Goal: Transaction & Acquisition: Purchase product/service

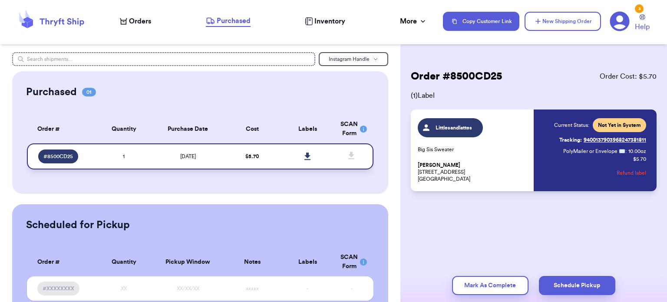
scroll to position [33, 0]
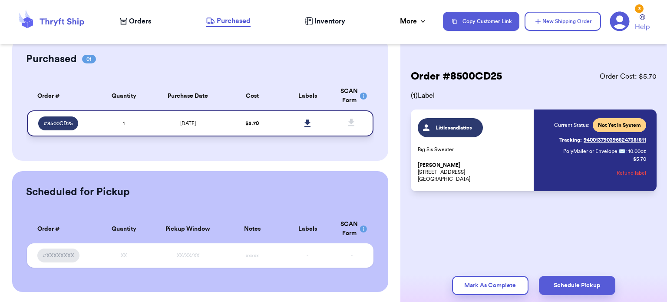
click at [75, 122] on div "# 8500CD25" at bounding box center [58, 123] width 40 height 14
click at [63, 126] on span "# 8500CD25" at bounding box center [58, 123] width 30 height 7
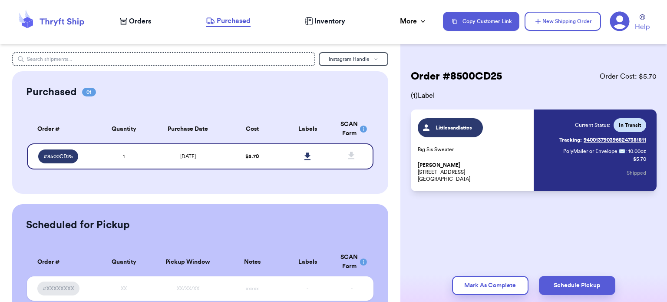
click at [144, 15] on nav "Orders Purchased Inventory More Stats Completed Orders Payments Payouts Copy Cu…" at bounding box center [389, 21] width 556 height 29
click at [139, 19] on span "Orders" at bounding box center [140, 21] width 22 height 10
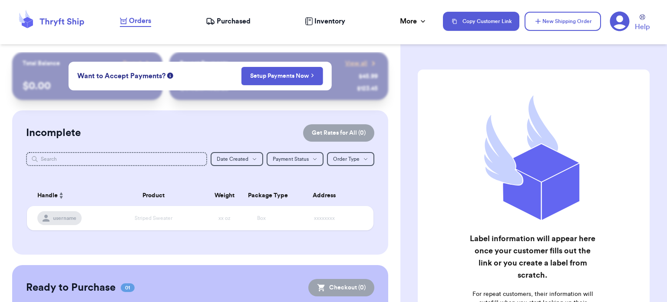
scroll to position [108, 0]
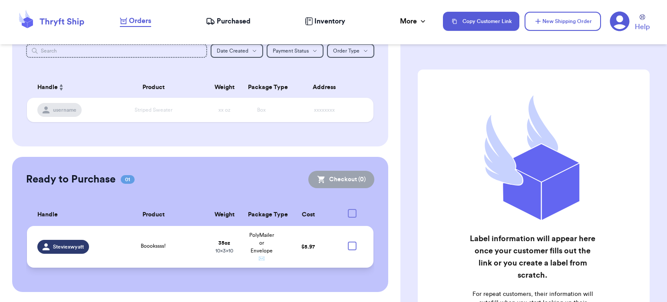
click at [76, 243] on span "Steviexwyatt" at bounding box center [68, 246] width 31 height 7
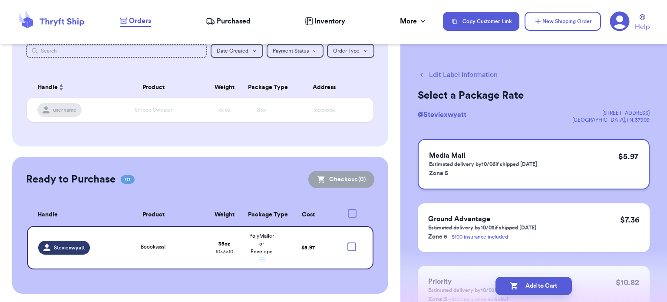
click at [502, 159] on h3 "Media Mail" at bounding box center [483, 155] width 108 height 10
click at [435, 73] on button "Edit Label Information" at bounding box center [458, 75] width 80 height 10
select select "paid"
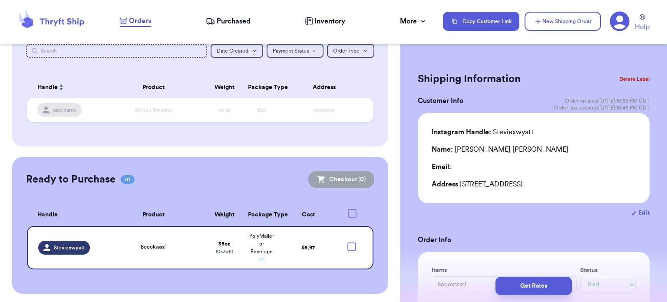
checkbox input "true"
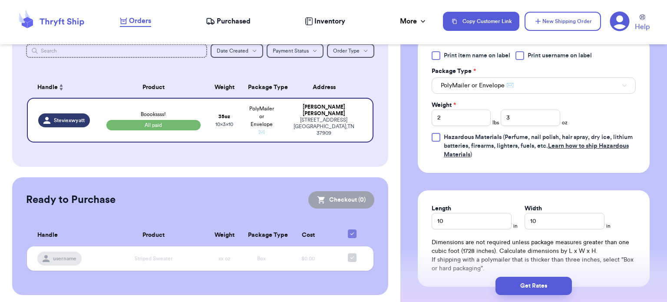
scroll to position [398, 0]
click at [525, 106] on div "Weight * 2 lbs 3 oz" at bounding box center [500, 113] width 136 height 25
click at [523, 119] on input "3" at bounding box center [531, 118] width 60 height 17
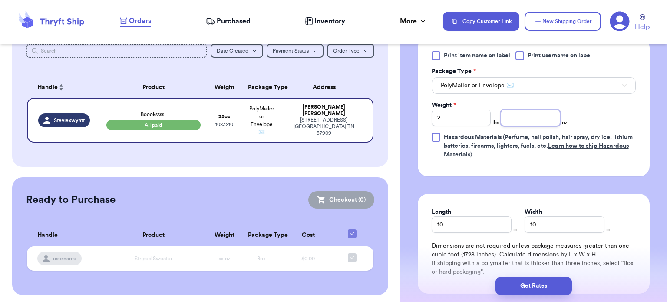
type input "2"
type input "3"
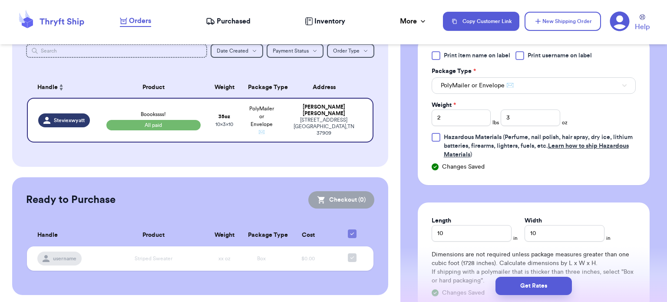
click at [572, 203] on div "Length 10 in Width 10 in Dimensions are not required unless package measures gr…" at bounding box center [534, 257] width 232 height 109
click at [535, 283] on button "Get Rates" at bounding box center [534, 286] width 76 height 18
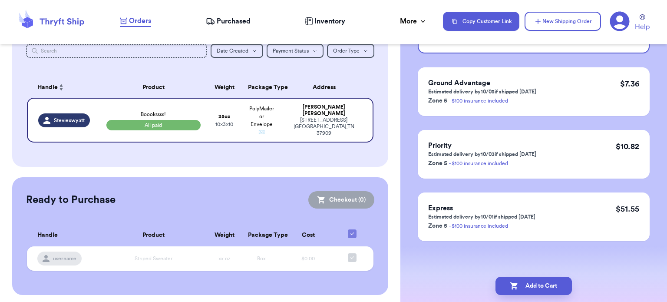
scroll to position [0, 0]
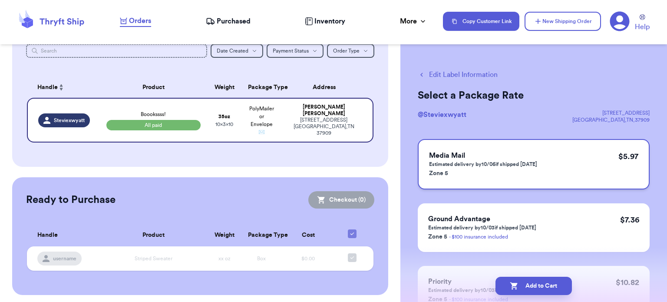
click at [541, 153] on div "Media Mail Estimated delivery by 10/06 if shipped today Zone 5 $ 5.97" at bounding box center [534, 164] width 232 height 50
click at [525, 281] on button "Add to Cart" at bounding box center [534, 286] width 76 height 18
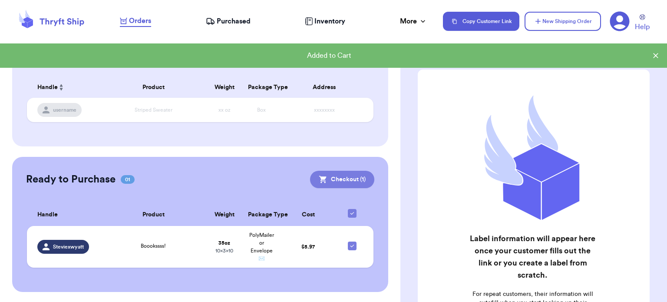
click at [355, 174] on button "Checkout ( 1 )" at bounding box center [342, 179] width 64 height 17
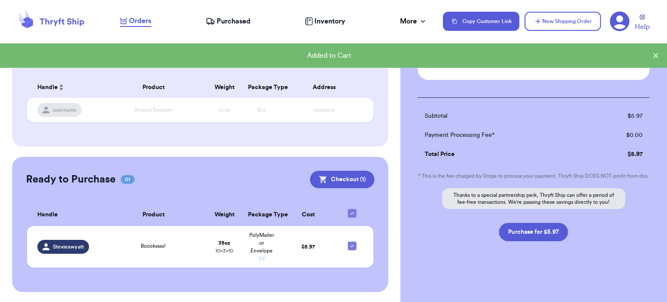
scroll to position [88, 0]
click at [527, 240] on button "Purchase for $5.97" at bounding box center [533, 232] width 69 height 18
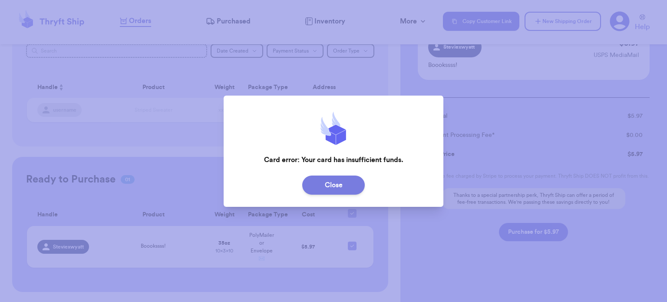
click at [362, 184] on button "Close" at bounding box center [333, 185] width 63 height 19
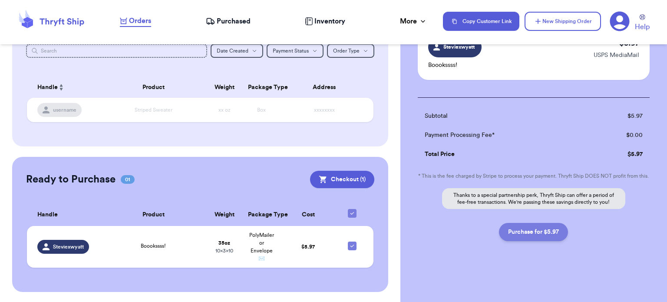
click at [538, 238] on button "Purchase for $5.97" at bounding box center [533, 232] width 69 height 18
checkbox input "false"
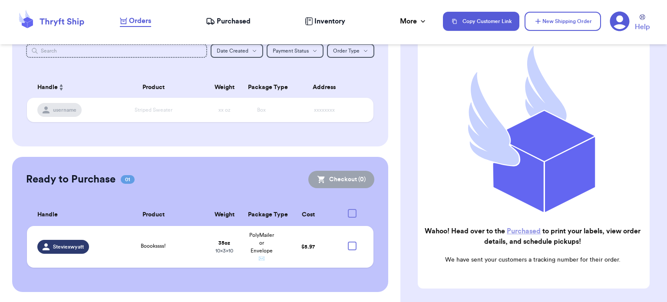
checkbox input "true"
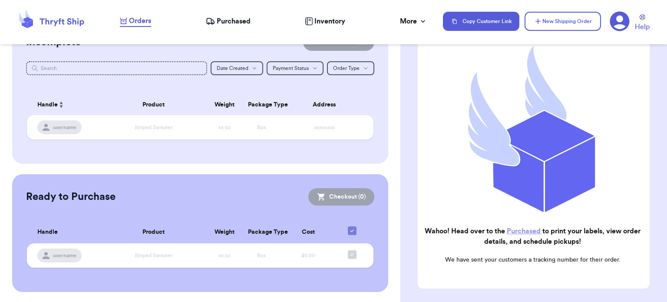
scroll to position [0, 0]
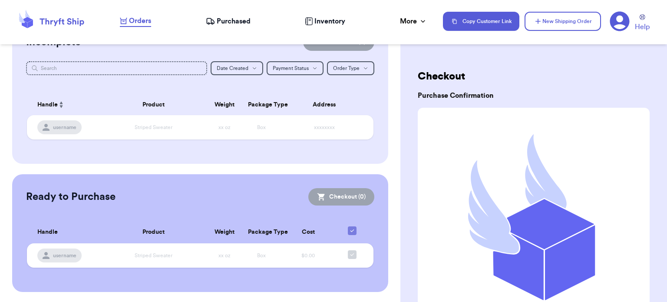
click at [233, 8] on nav "Orders Purchased Inventory More Stats Completed Orders Payments Payouts Copy Cu…" at bounding box center [389, 21] width 556 height 29
click at [235, 23] on span "Purchased" at bounding box center [234, 21] width 34 height 10
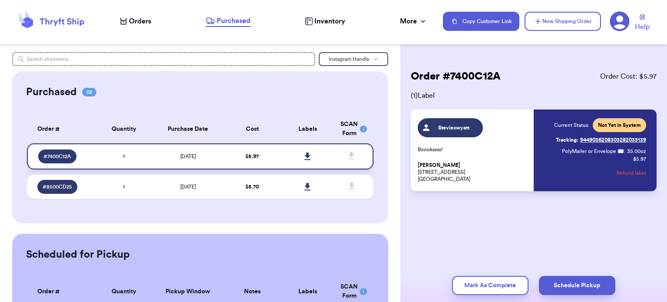
click at [305, 159] on icon at bounding box center [308, 156] width 6 height 7
